Goal: Transaction & Acquisition: Book appointment/travel/reservation

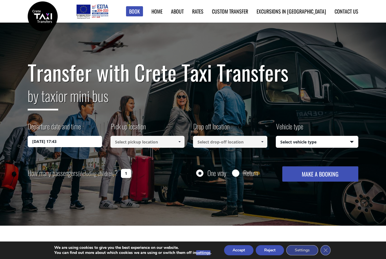
click at [76, 139] on input "28/08/2025 17:43" at bounding box center [65, 141] width 74 height 11
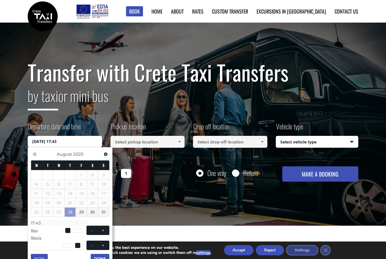
click at [75, 246] on span at bounding box center [77, 245] width 5 height 5
click at [97, 244] on button "-" at bounding box center [92, 245] width 10 height 5
type input "28/08/2025 17:42"
type input "17:42"
click at [88, 241] on span "- +" at bounding box center [97, 245] width 23 height 9
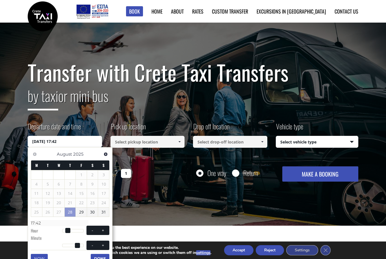
click at [91, 243] on span at bounding box center [92, 245] width 5 height 5
type input "28/08/2025 17:41"
type input "17:41"
click at [91, 243] on span at bounding box center [92, 245] width 5 height 5
type input "28/08/2025 17:40"
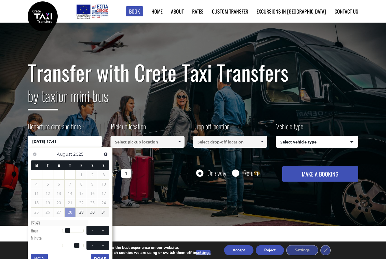
type input "17:40"
click at [92, 245] on span at bounding box center [92, 245] width 5 height 5
type input "28/08/2025 17:39"
type input "17:39"
click at [92, 245] on span at bounding box center [92, 245] width 5 height 5
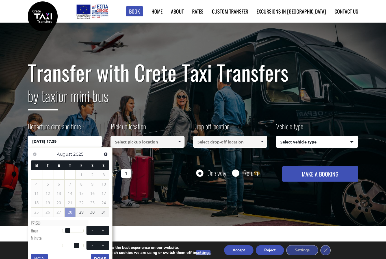
type input "28/08/2025 17:38"
type input "17:38"
click at [90, 244] on span at bounding box center [92, 245] width 5 height 5
type input "28/08/2025 17:37"
type input "17:37"
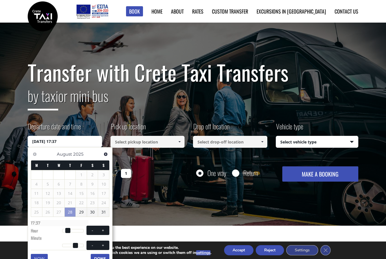
click at [90, 243] on span at bounding box center [92, 245] width 5 height 5
type input "28/08/2025 17:36"
type input "17:36"
click at [91, 244] on span at bounding box center [92, 245] width 5 height 5
type input "28/08/2025 17:35"
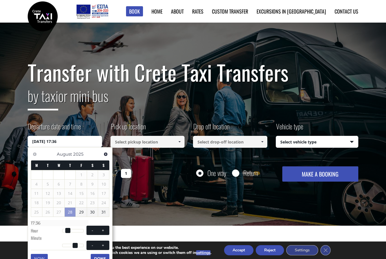
type input "17:35"
click at [91, 244] on span at bounding box center [92, 245] width 5 height 5
type input "28/08/2025 17:34"
type input "17:34"
click at [91, 244] on span at bounding box center [92, 245] width 5 height 5
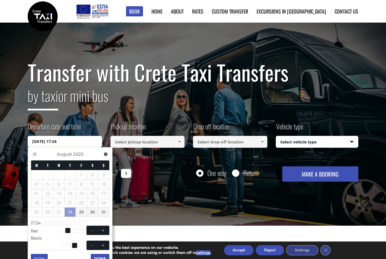
type input "28/08/2025 17:33"
type input "17:33"
click at [91, 243] on span at bounding box center [92, 245] width 5 height 5
type input "28/08/2025 17:32"
type input "17:32"
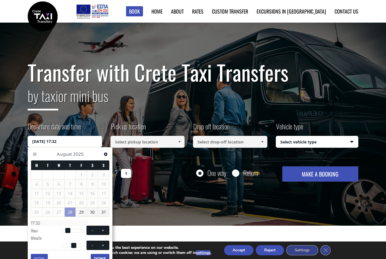
click at [91, 243] on span at bounding box center [92, 245] width 5 height 5
type input "28/08/2025 17:31"
type input "17:31"
click at [90, 243] on span at bounding box center [92, 245] width 5 height 5
type input "28/08/2025 17:30"
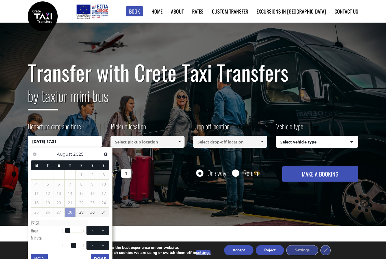
type input "17:30"
click at [90, 243] on button "-" at bounding box center [92, 245] width 10 height 5
type input "28/08/2025 17:29"
type input "17:29"
click at [90, 243] on button "-" at bounding box center [92, 245] width 10 height 5
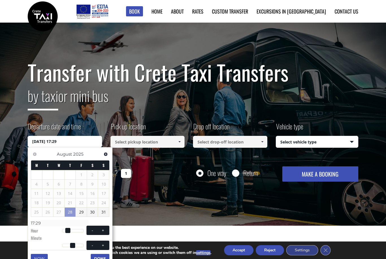
type input "28/08/2025 17:28"
type input "17:28"
click at [88, 243] on button "-" at bounding box center [92, 245] width 10 height 5
type input "28/08/2025 17:27"
type input "17:27"
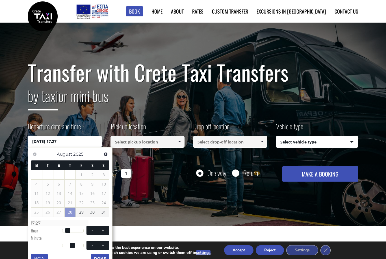
click at [88, 243] on button "-" at bounding box center [92, 245] width 10 height 5
type input "28/08/2025 17:26"
type input "17:26"
click at [89, 243] on button "-" at bounding box center [92, 245] width 10 height 5
type input "28/08/2025 17:25"
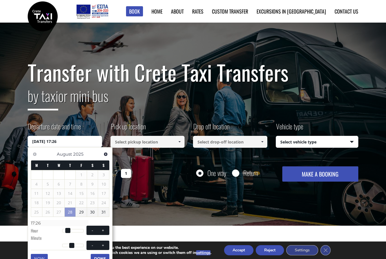
type input "17:25"
click at [89, 243] on button "-" at bounding box center [92, 245] width 10 height 5
type input "28/08/2025 17:24"
type input "17:24"
click at [88, 243] on button "-" at bounding box center [92, 245] width 10 height 5
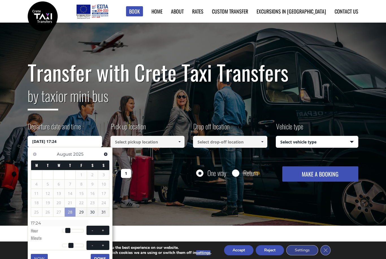
type input "28/08/2025 17:23"
type input "17:23"
click at [88, 243] on button "-" at bounding box center [92, 245] width 10 height 5
type input "28/08/2025 17:22"
type input "17:22"
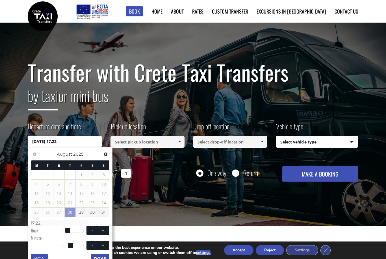
click at [89, 243] on button "-" at bounding box center [92, 245] width 10 height 5
type input "28/08/2025 17:21"
type input "17:21"
click at [89, 243] on button "-" at bounding box center [92, 245] width 10 height 5
type input "28/08/2025 17:20"
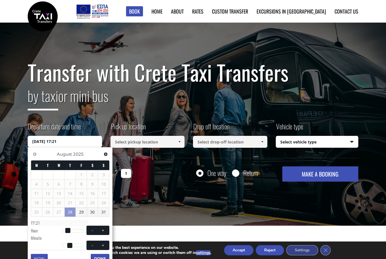
type input "17:20"
click at [91, 244] on span at bounding box center [92, 245] width 5 height 5
type input "28/08/2025 17:19"
type input "17:19"
click at [91, 244] on span at bounding box center [92, 245] width 5 height 5
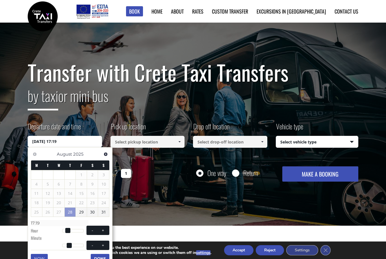
type input "28/08/2025 17:18"
type input "17:18"
click at [91, 243] on span at bounding box center [92, 245] width 5 height 5
type input "28/08/2025 17:17"
type input "17:17"
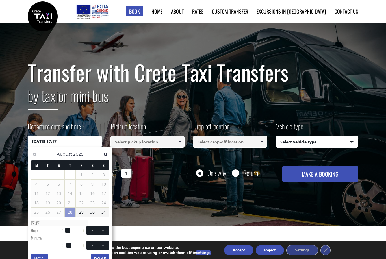
click at [90, 243] on span at bounding box center [92, 245] width 5 height 5
type input "28/08/2025 17:16"
type input "17:16"
click at [91, 245] on span at bounding box center [92, 245] width 5 height 5
type input "28/08/2025 17:15"
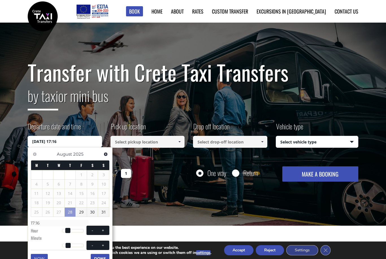
type input "17:15"
click at [91, 245] on span at bounding box center [92, 245] width 5 height 5
type input "28/08/2025 17:14"
type input "17:14"
click at [91, 245] on span at bounding box center [92, 245] width 5 height 5
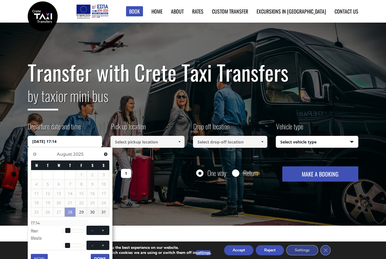
type input "28/08/2025 17:13"
type input "17:13"
click at [90, 245] on span at bounding box center [92, 245] width 5 height 5
type input "28/08/2025 17:12"
type input "17:12"
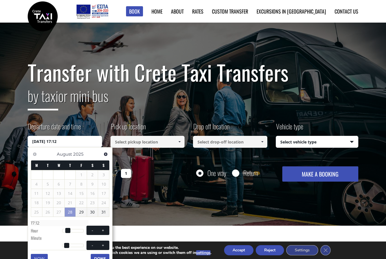
click at [91, 243] on span at bounding box center [92, 245] width 5 height 5
type input "28/08/2025 17:11"
type input "17:11"
click at [91, 243] on span at bounding box center [92, 245] width 5 height 5
type input "28/08/2025 17:10"
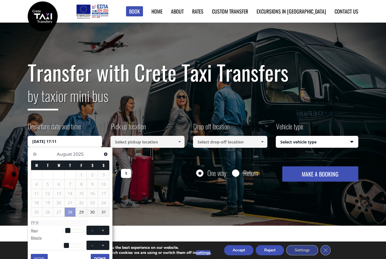
type input "17:10"
click at [91, 243] on span at bounding box center [92, 245] width 5 height 5
type input "28/08/2025 17:09"
type input "17:09"
click at [91, 243] on span at bounding box center [92, 245] width 5 height 5
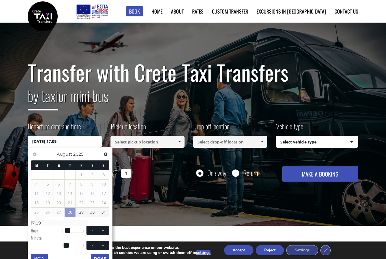
type input "28/08/2025 17:08"
type input "17:08"
click at [92, 243] on span at bounding box center [92, 245] width 5 height 5
type input "28/08/2025 17:07"
type input "17:07"
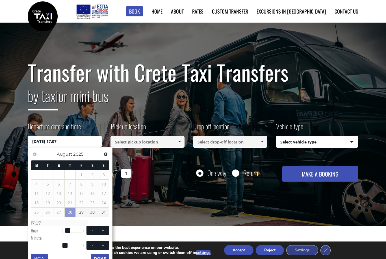
click at [91, 243] on span at bounding box center [92, 245] width 5 height 5
type input "28/08/2025 17:06"
type input "17:06"
click at [90, 243] on span at bounding box center [92, 245] width 5 height 5
type input "28/08/2025 17:05"
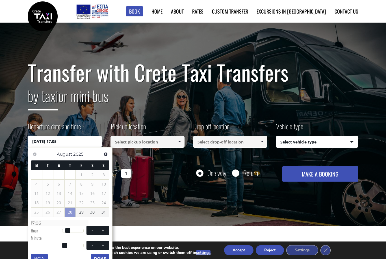
type input "17:05"
click at [90, 243] on span at bounding box center [92, 245] width 5 height 5
type input "28/08/2025 17:04"
type input "17:04"
click at [93, 243] on span at bounding box center [92, 245] width 5 height 5
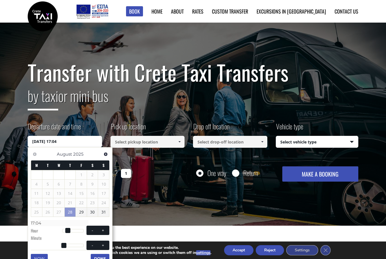
type input "28/08/2025 17:03"
type input "17:03"
click at [93, 243] on button "-" at bounding box center [92, 245] width 10 height 5
type input "28/08/2025 17:02"
type input "17:02"
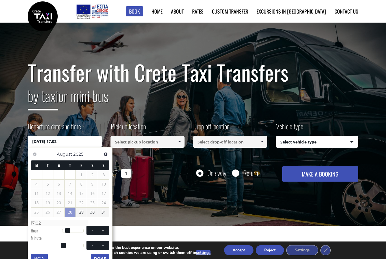
click at [93, 245] on span at bounding box center [92, 245] width 5 height 5
type input "28/08/2025 17:01"
type input "17:01"
click at [93, 245] on span at bounding box center [92, 245] width 5 height 5
type input "28/08/2025 17:00"
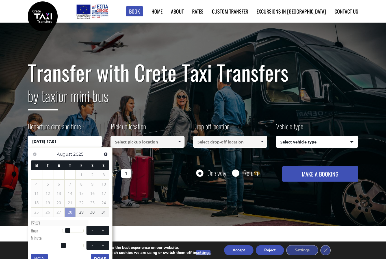
type input "17:00"
click at [95, 254] on button "Done" at bounding box center [100, 258] width 19 height 9
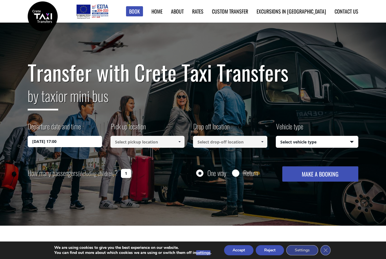
click at [147, 147] on input at bounding box center [147, 142] width 74 height 12
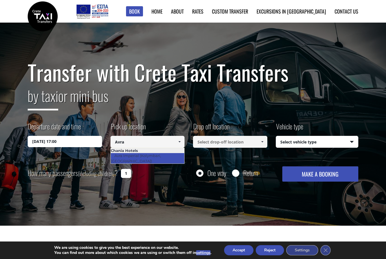
click at [154, 158] on link "Avra Imperial (Kolymbari, [GEOGRAPHIC_DATA])" at bounding box center [136, 158] width 50 height 13
type input "Avra Imperial (Kolymbari, [GEOGRAPHIC_DATA])"
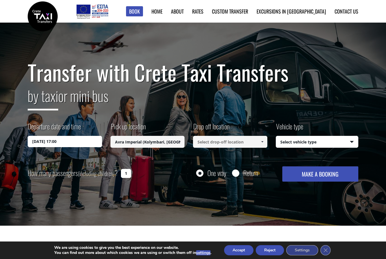
click at [236, 141] on input at bounding box center [230, 142] width 74 height 12
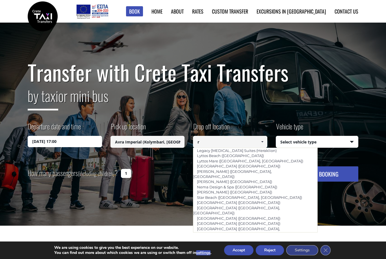
scroll to position [585, 0]
type input "[GEOGRAPHIC_DATA]"
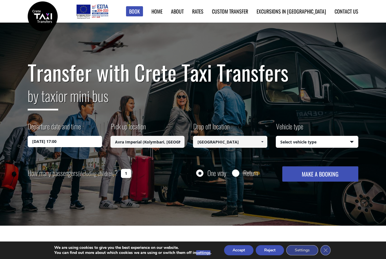
click at [344, 140] on select "Select vehicle type Taxi (4 passengers) Mercedes E Class Mini Van (7 passengers…" at bounding box center [317, 142] width 82 height 12
select select "541"
click at [125, 176] on input "1" at bounding box center [126, 173] width 10 height 9
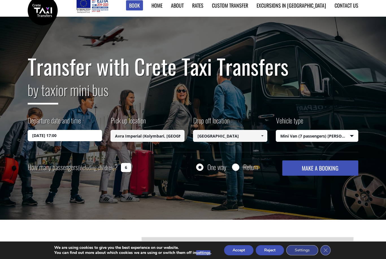
scroll to position [0, 0]
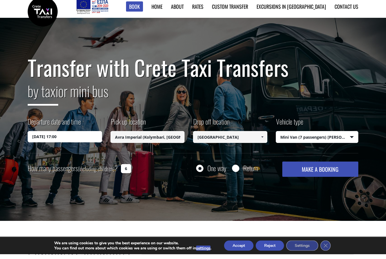
type input "6"
click at [331, 173] on button "MAKE A BOOKING" at bounding box center [320, 173] width 76 height 15
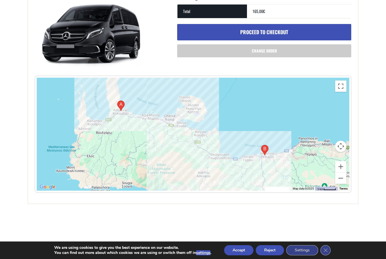
scroll to position [222, 0]
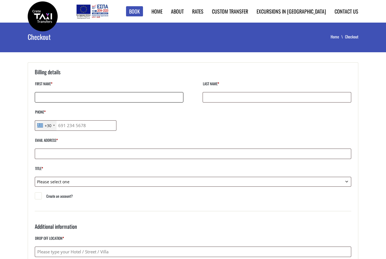
click at [150, 97] on input "First name *" at bounding box center [109, 97] width 149 height 10
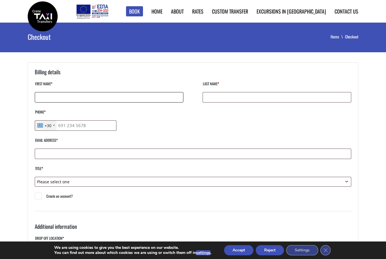
type input "[PERSON_NAME]"
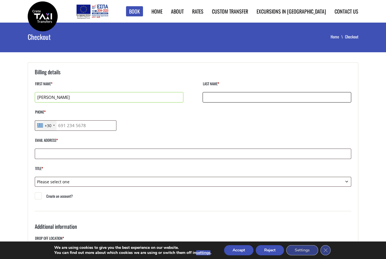
type input "[PERSON_NAME]"
type input "7834921316"
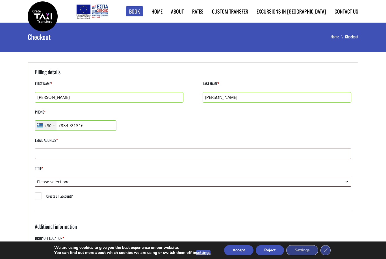
click at [50, 123] on div "+30" at bounding box center [48, 126] width 7 height 6
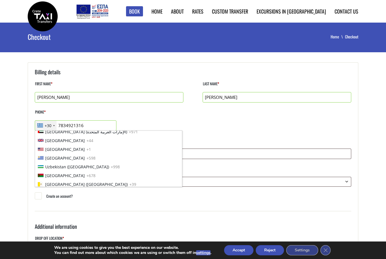
scroll to position [1955, 0]
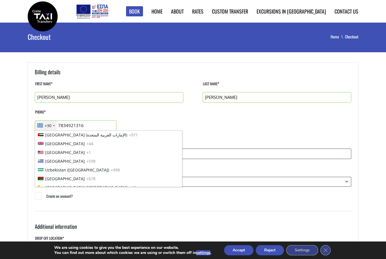
click at [80, 147] on li "[GEOGRAPHIC_DATA] +44" at bounding box center [108, 143] width 147 height 9
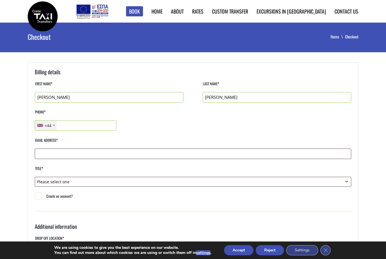
type input "7834921316"
click at [42, 152] on input "Email address *" at bounding box center [193, 154] width 316 height 10
type input "[PERSON_NAME][EMAIL_ADDRESS][DOMAIN_NAME]"
click at [50, 186] on select "Please select one Mr. Mrs." at bounding box center [193, 182] width 316 height 10
select select "mr"
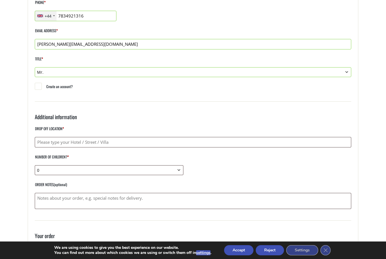
scroll to position [109, 0]
click at [43, 144] on input "Drop off location *" at bounding box center [193, 142] width 316 height 10
type input "Old town"
click at [173, 175] on select "0 1 2 3 4 5 6 7 8 9 10" at bounding box center [109, 170] width 149 height 10
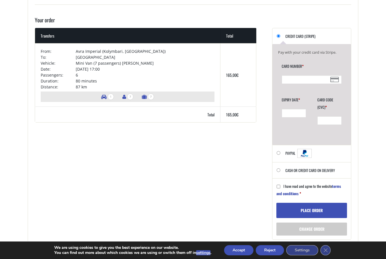
scroll to position [326, 0]
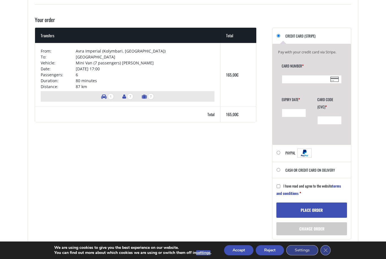
click at [279, 154] on input "PayPal What is PayPal?" at bounding box center [278, 153] width 4 height 4
radio input "true"
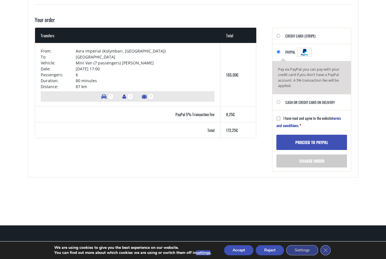
click at [280, 104] on input "Cash or Credit Card on delivery" at bounding box center [278, 102] width 4 height 4
radio input "true"
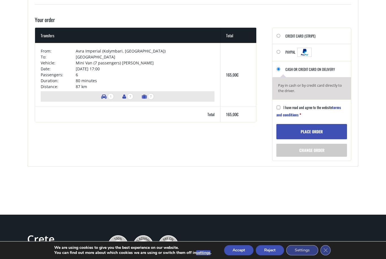
click at [283, 55] on li "PayPal What is PayPal? Pay via PayPal; you can pay with your credit card if you…" at bounding box center [311, 52] width 78 height 17
click at [277, 58] on li "PayPal What is PayPal? Pay via PayPal; you can pay with your credit card if you…" at bounding box center [311, 52] width 78 height 17
click at [278, 53] on input "PayPal What is PayPal?" at bounding box center [278, 52] width 4 height 4
radio input "true"
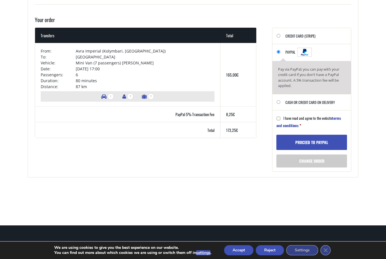
click at [280, 120] on input "I have read and agree to the website terms and conditions *" at bounding box center [278, 119] width 4 height 4
checkbox input "true"
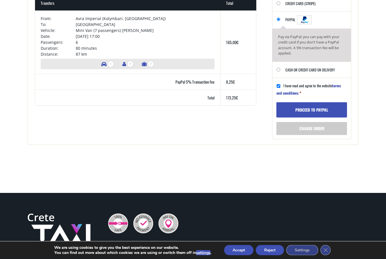
scroll to position [364, 0]
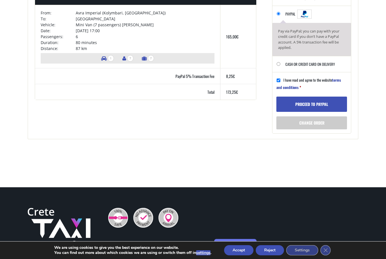
click at [317, 109] on button "Proceed to PayPal" at bounding box center [311, 104] width 71 height 15
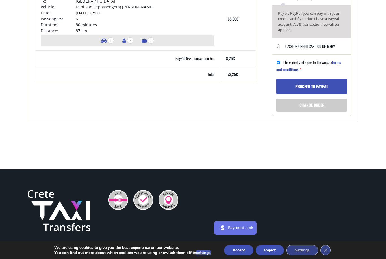
scroll to position [382, 0]
